Goal: Information Seeking & Learning: Compare options

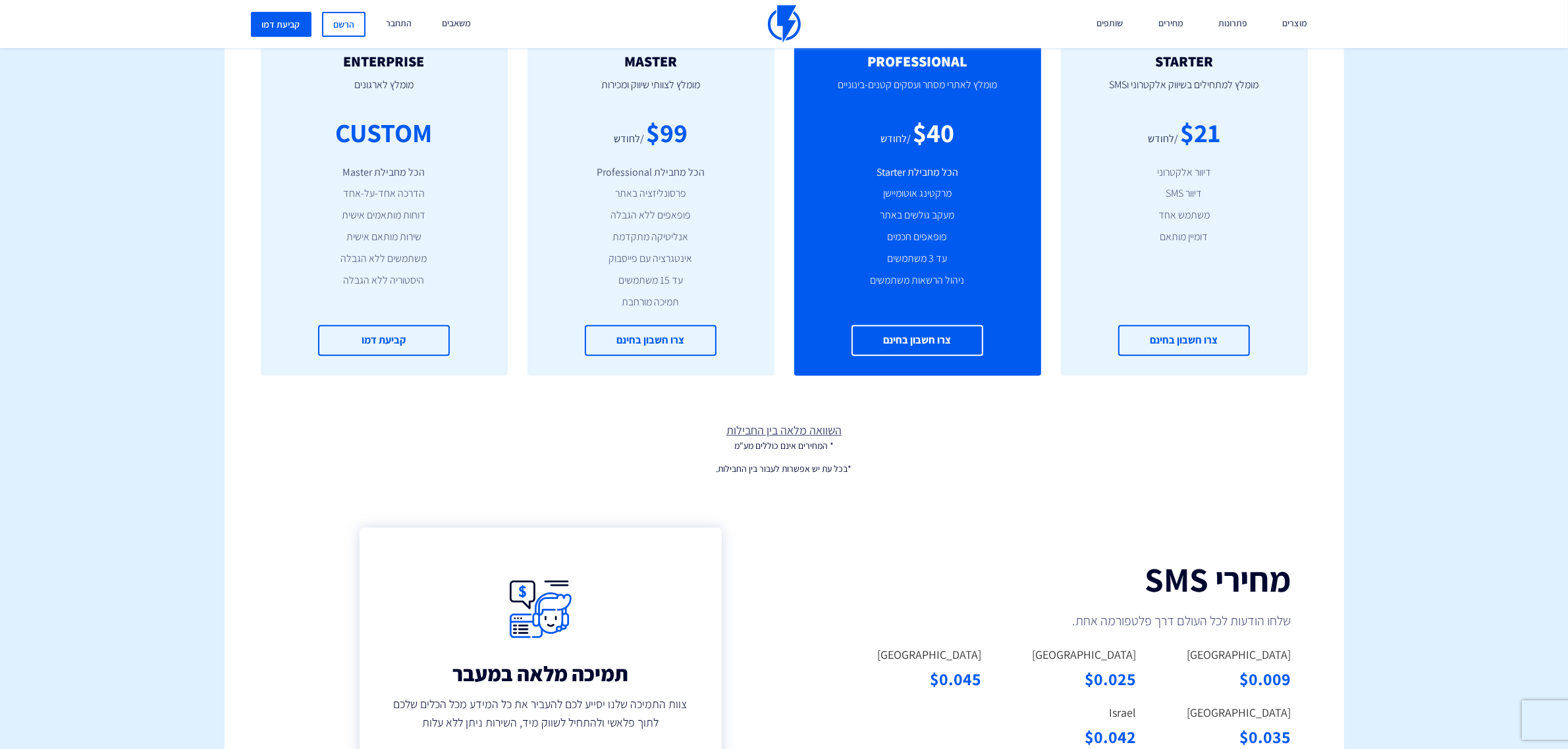
scroll to position [576, 0]
click at [779, 433] on link "השוואה מלאה בין החבילות" at bounding box center [784, 430] width 1120 height 17
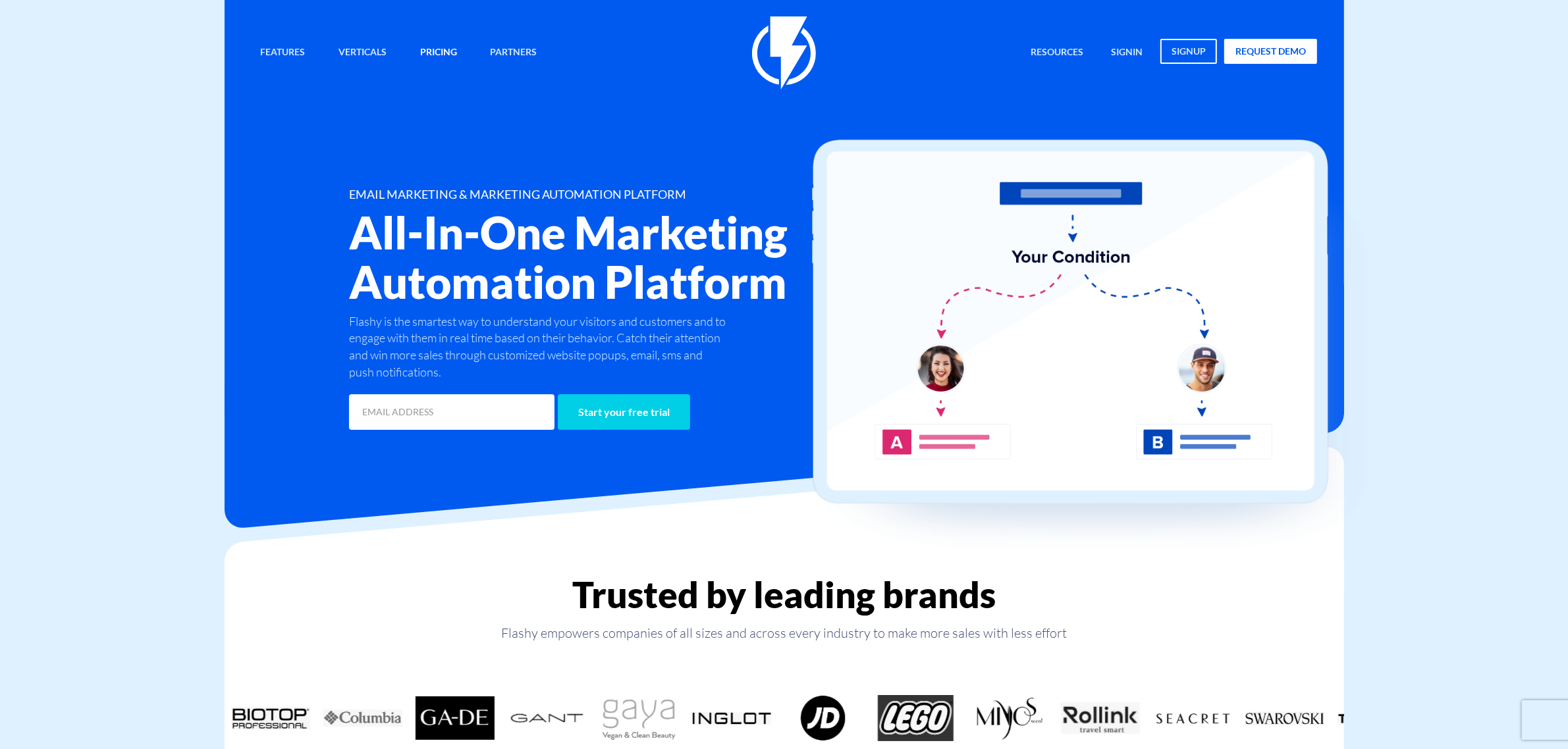
click at [439, 49] on link "Pricing" at bounding box center [438, 53] width 57 height 28
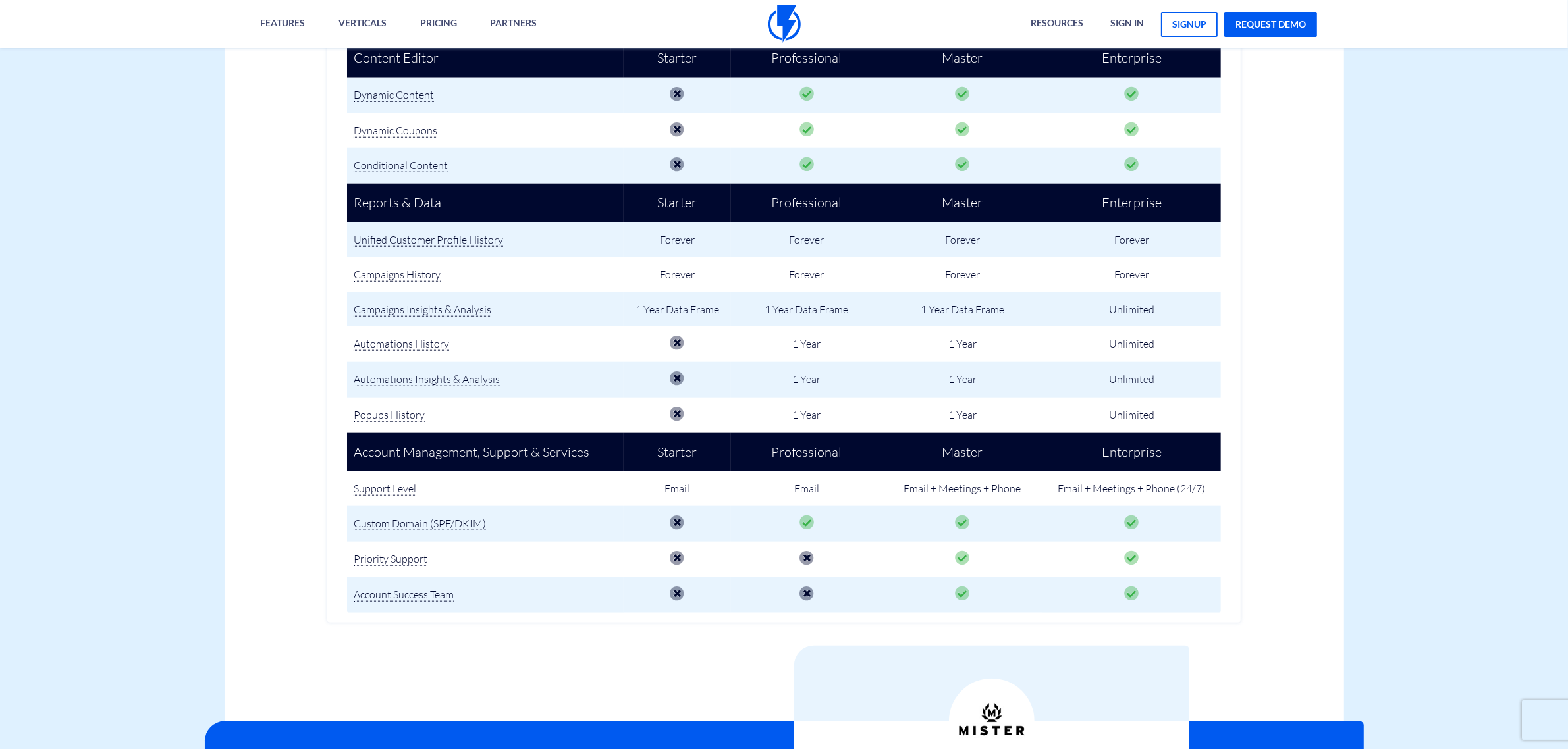
scroll to position [1729, 0]
